Goal: Information Seeking & Learning: Learn about a topic

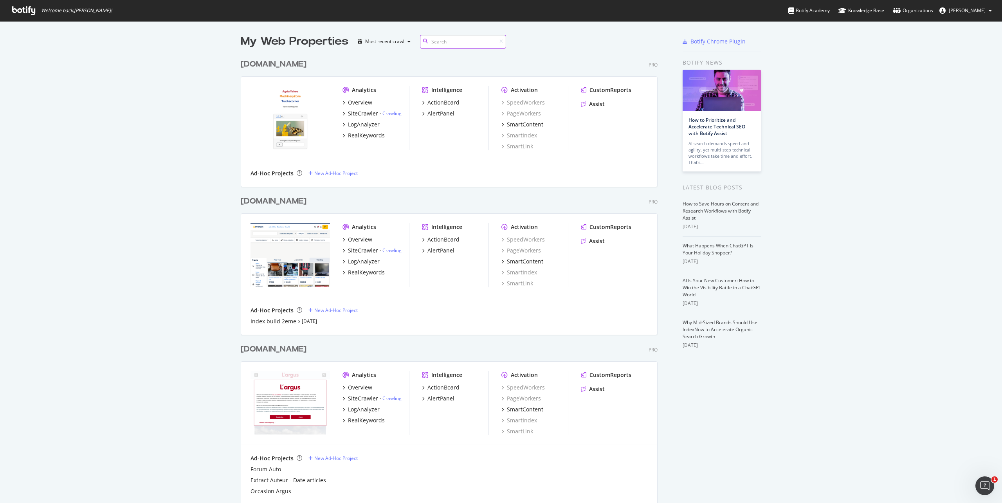
scroll to position [2576, 417]
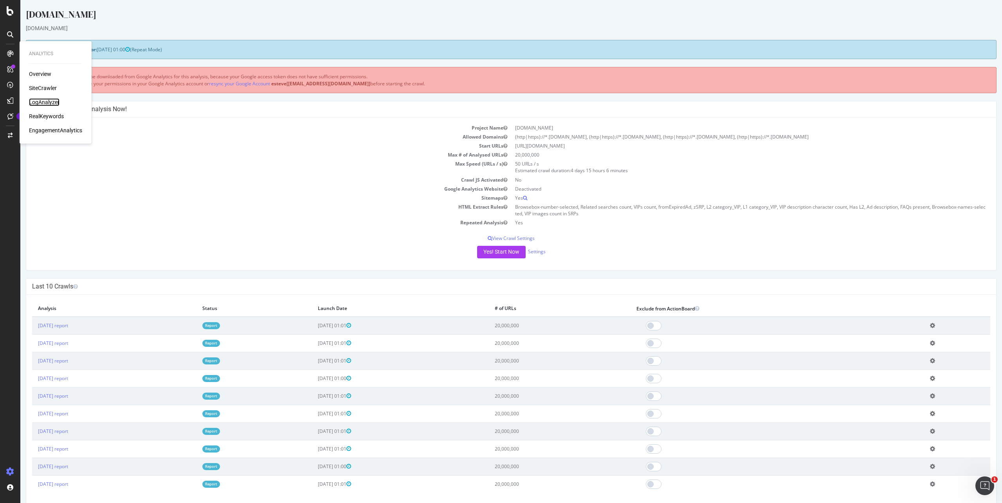
click at [47, 102] on div "LogAnalyzer" at bounding box center [44, 102] width 31 height 8
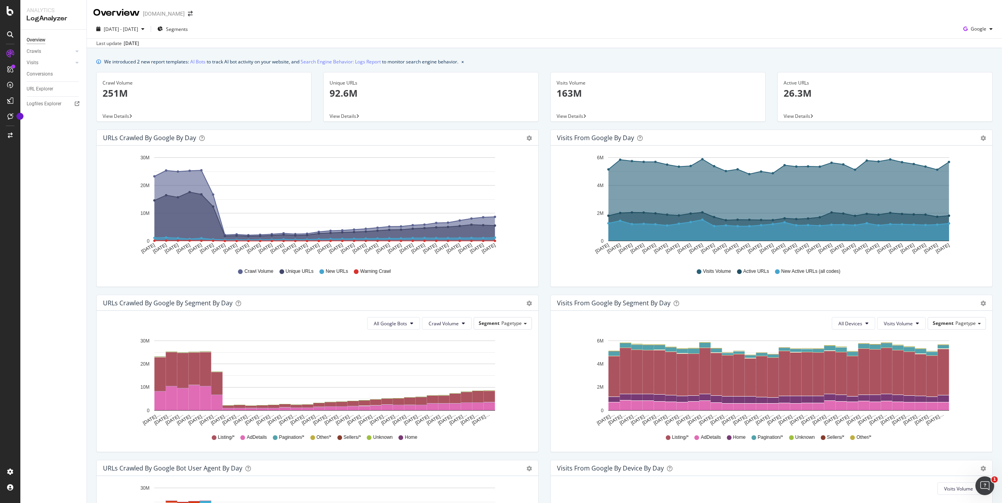
click at [81, 50] on div "Crawls" at bounding box center [57, 51] width 60 height 11
click at [72, 50] on div at bounding box center [69, 51] width 8 height 8
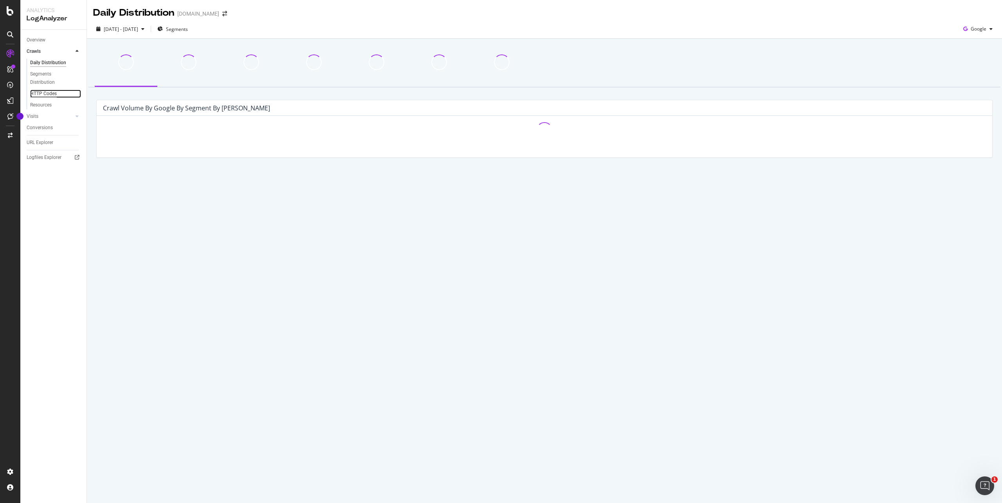
click at [51, 94] on div "HTTP Codes" at bounding box center [43, 94] width 27 height 8
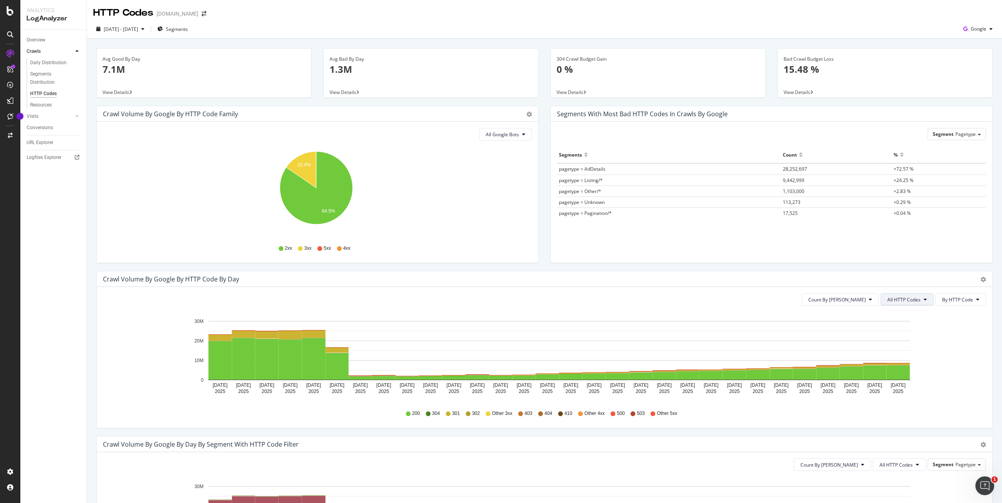
click at [887, 297] on span "All HTTP Codes" at bounding box center [903, 299] width 33 height 7
click at [897, 360] on span "3xx family" at bounding box center [903, 358] width 40 height 7
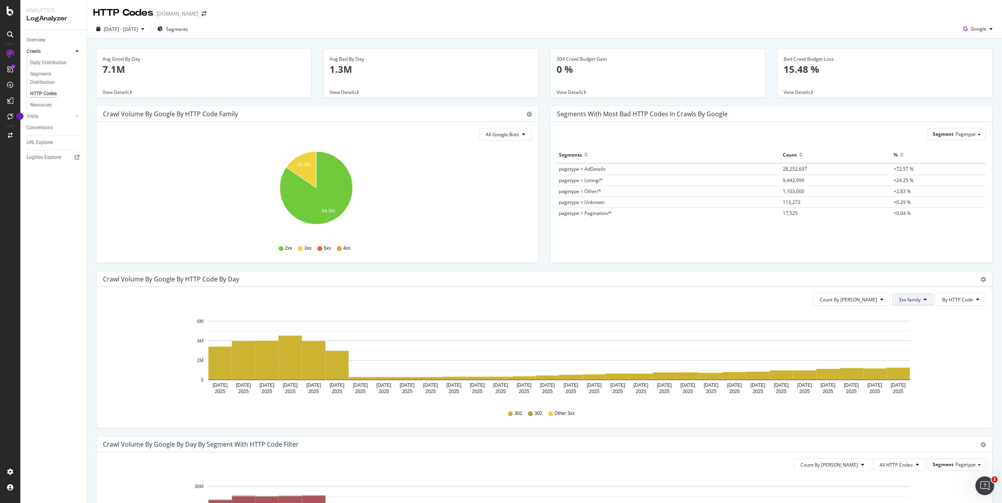
click at [904, 302] on span "3xx family" at bounding box center [910, 299] width 22 height 7
click at [910, 373] on span "4xx family" at bounding box center [913, 372] width 40 height 7
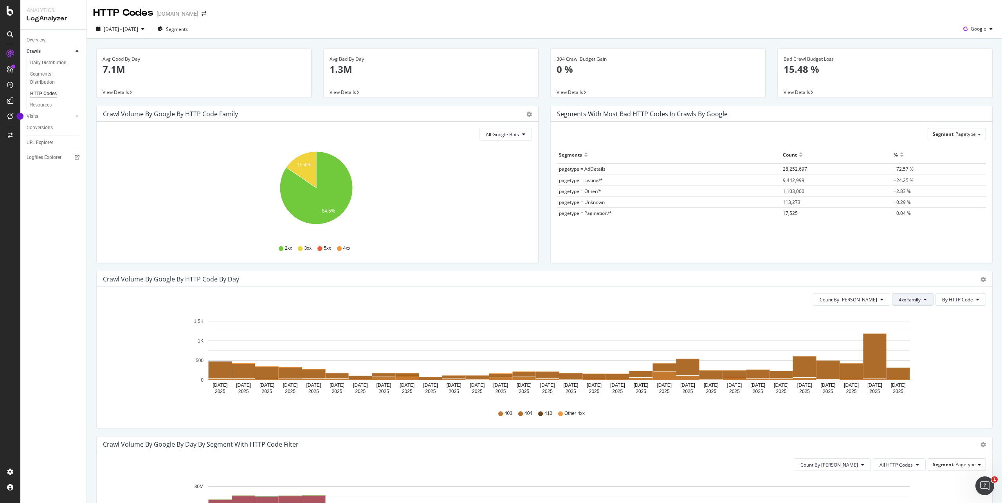
click at [899, 299] on span "4xx family" at bounding box center [910, 299] width 22 height 7
click at [907, 388] on span "5xx family" at bounding box center [913, 387] width 40 height 7
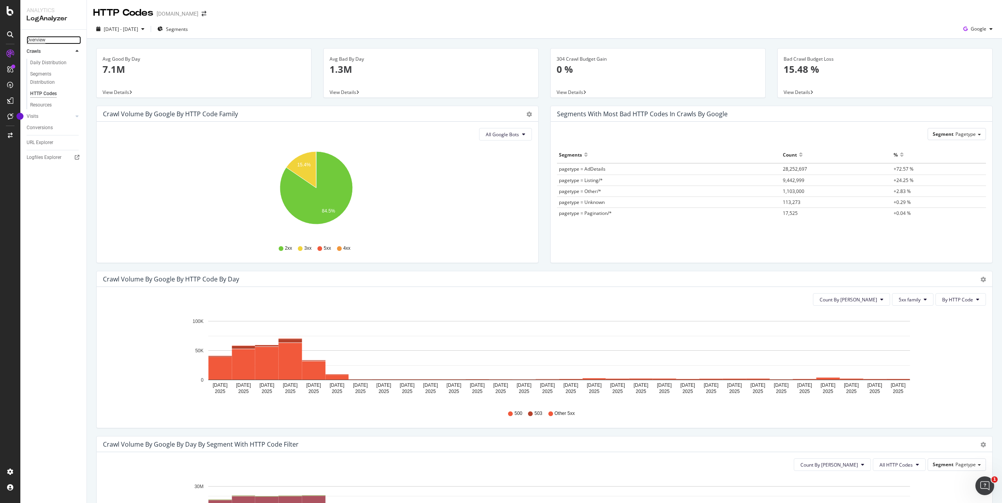
click at [37, 40] on div "Overview" at bounding box center [36, 40] width 19 height 8
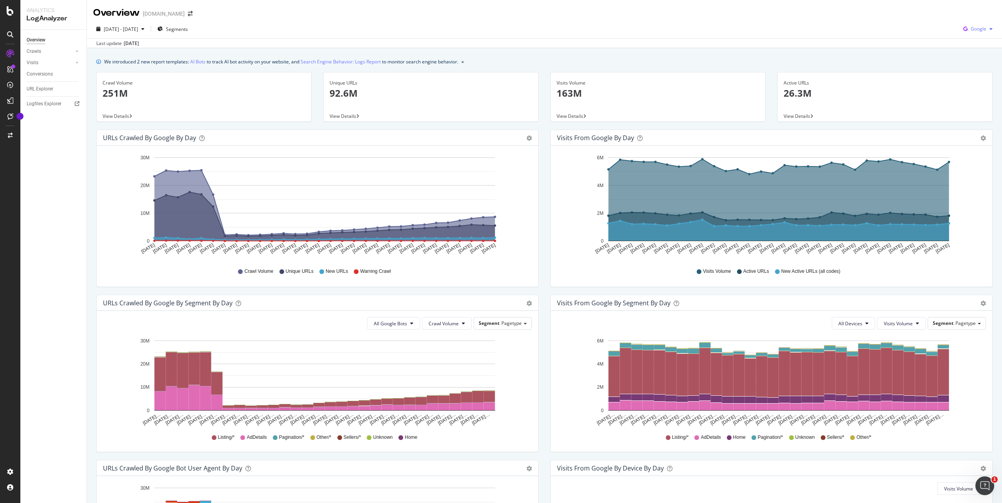
click at [971, 23] on div "Google" at bounding box center [978, 29] width 36 height 12
click at [974, 75] on span "OpenAI" at bounding box center [978, 73] width 29 height 7
